Goal: Task Accomplishment & Management: Use online tool/utility

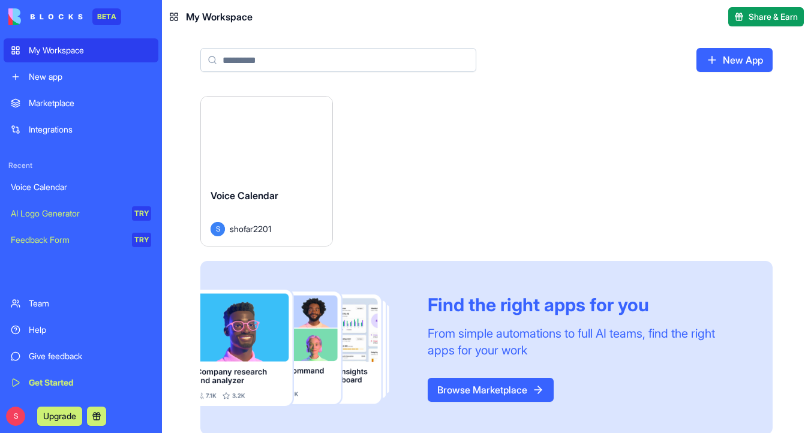
click at [277, 157] on div "Launch" at bounding box center [266, 138] width 131 height 82
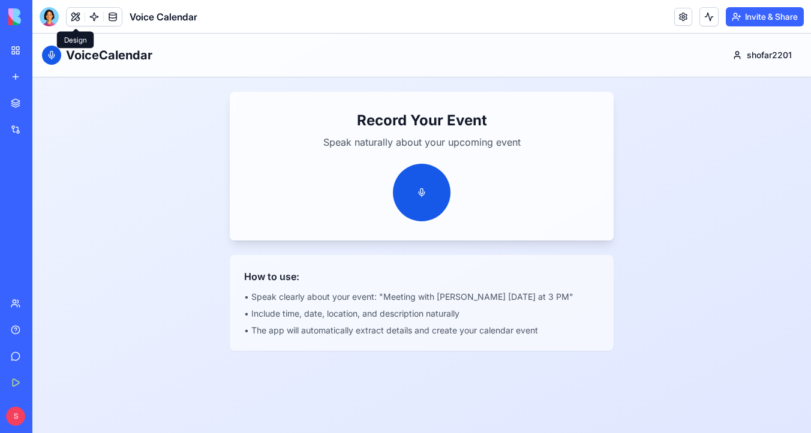
click at [77, 17] on button at bounding box center [76, 17] width 18 height 18
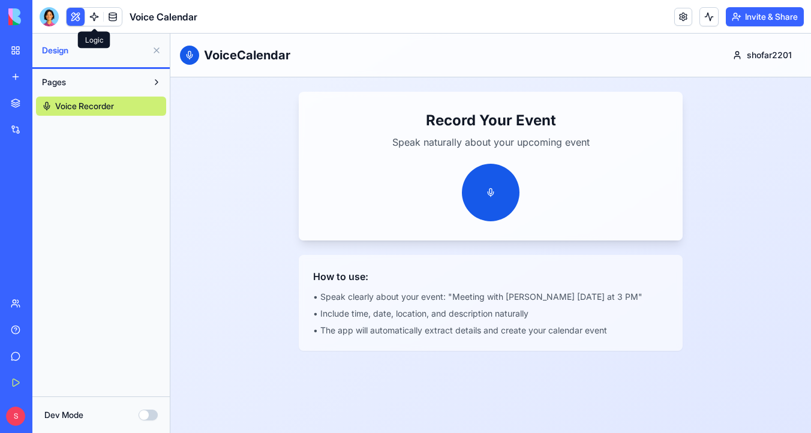
click at [94, 17] on link at bounding box center [94, 17] width 18 height 18
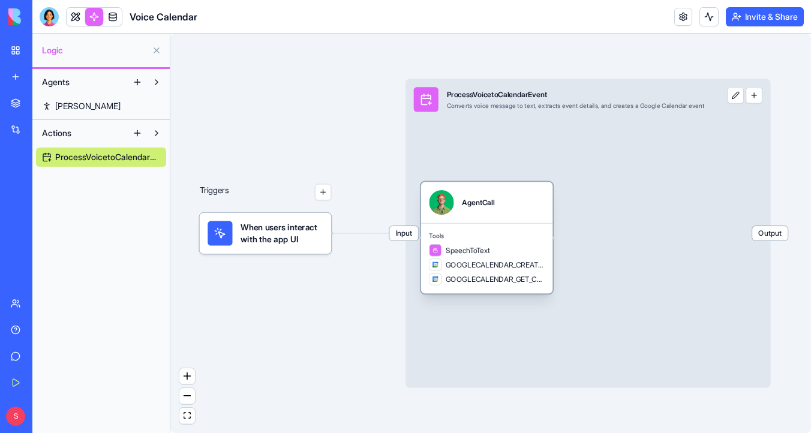
click at [469, 197] on div "AgentCall" at bounding box center [478, 202] width 32 height 10
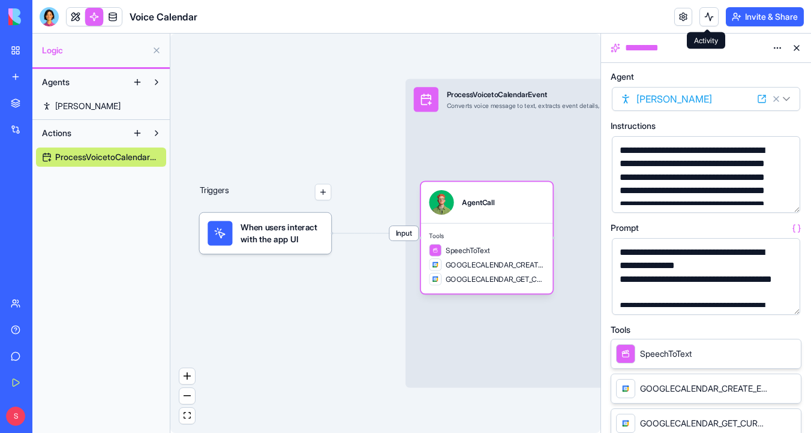
click at [709, 14] on button at bounding box center [709, 16] width 19 height 19
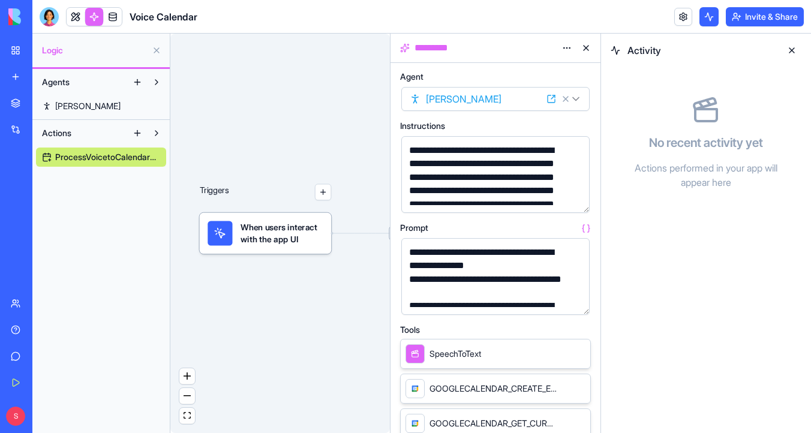
click at [96, 107] on link "[PERSON_NAME]" at bounding box center [101, 106] width 130 height 19
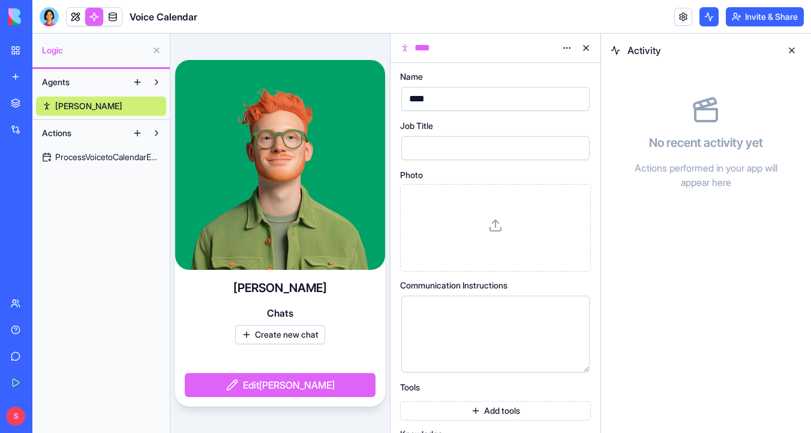
click at [44, 186] on div "Voice Calendar" at bounding box center [28, 187] width 34 height 12
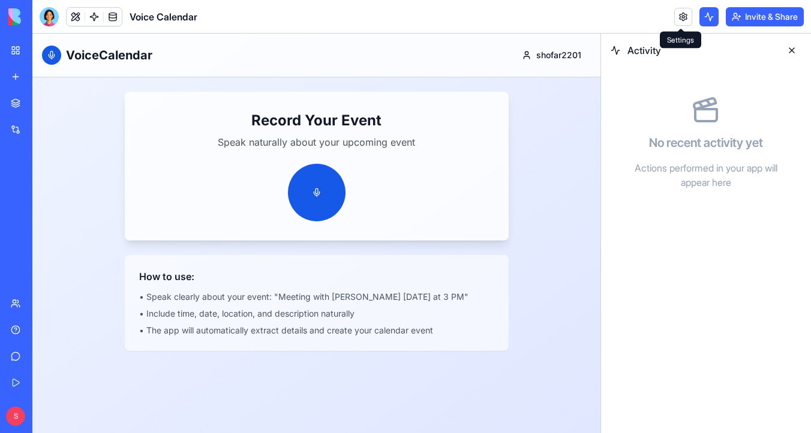
click at [680, 16] on link at bounding box center [683, 17] width 18 height 18
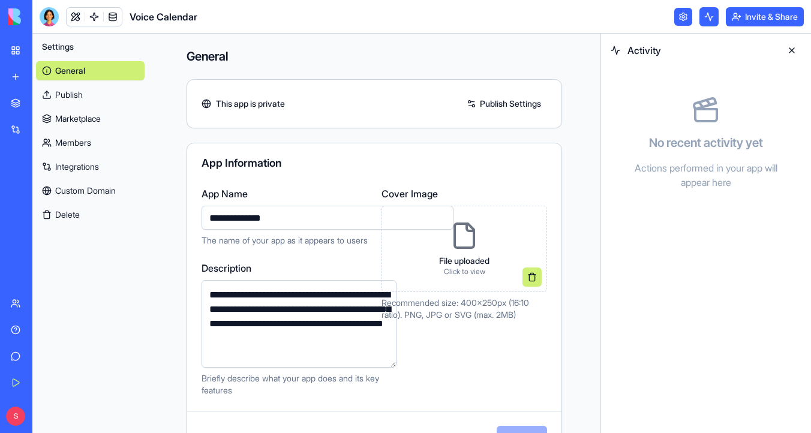
click at [96, 166] on link "Integrations" at bounding box center [90, 166] width 109 height 19
